Goal: Transaction & Acquisition: Download file/media

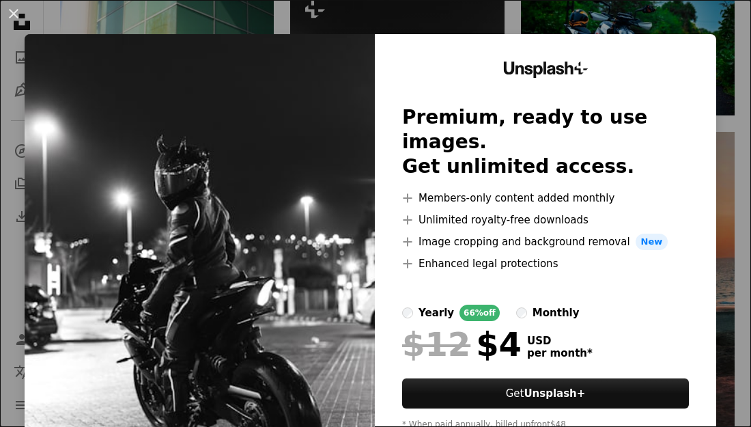
scroll to position [1031, 0]
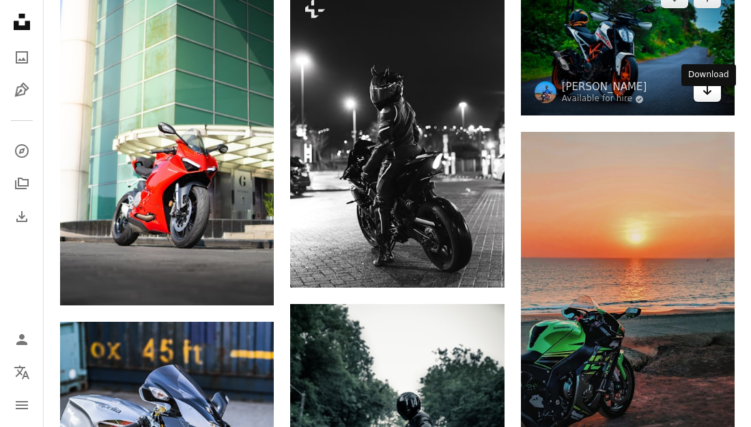
click at [706, 98] on icon "Arrow pointing down" at bounding box center [707, 90] width 11 height 16
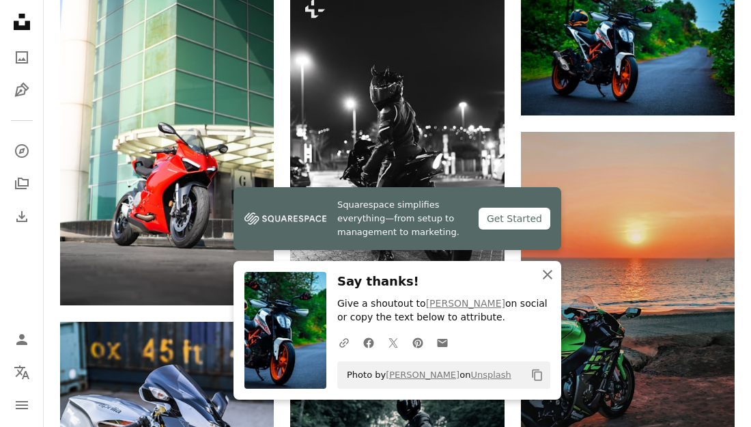
click at [550, 279] on icon "An X shape" at bounding box center [547, 274] width 16 height 16
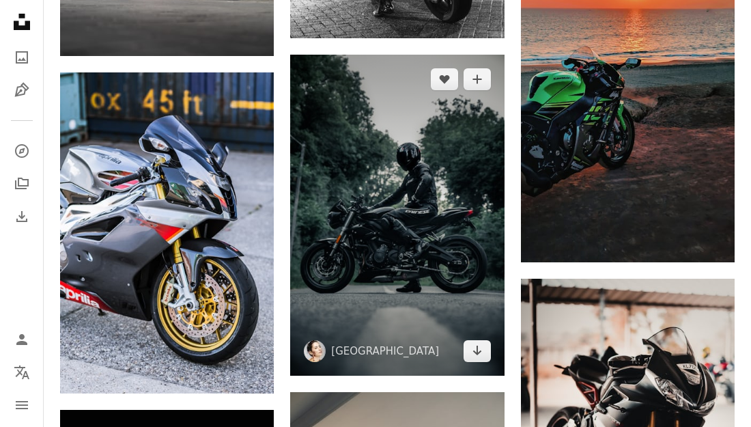
scroll to position [1284, 0]
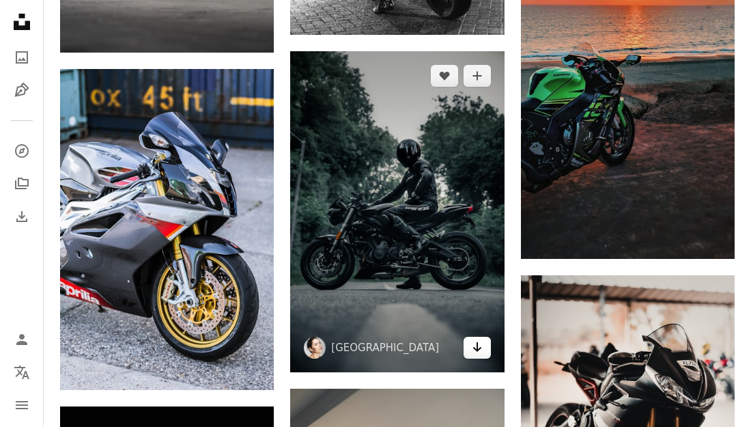
click at [483, 351] on link "Arrow pointing down" at bounding box center [477, 348] width 27 height 22
